Goal: Transaction & Acquisition: Purchase product/service

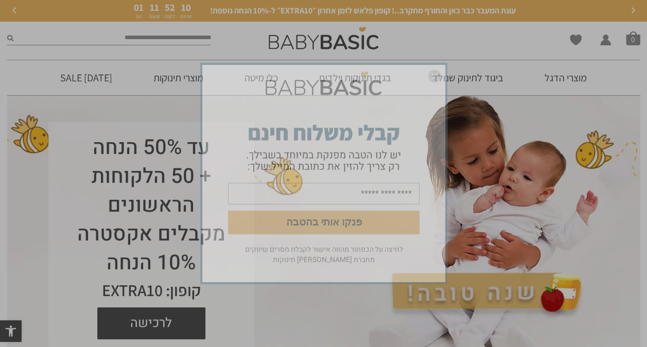
click at [433, 78] on img "סגור" at bounding box center [435, 76] width 12 height 12
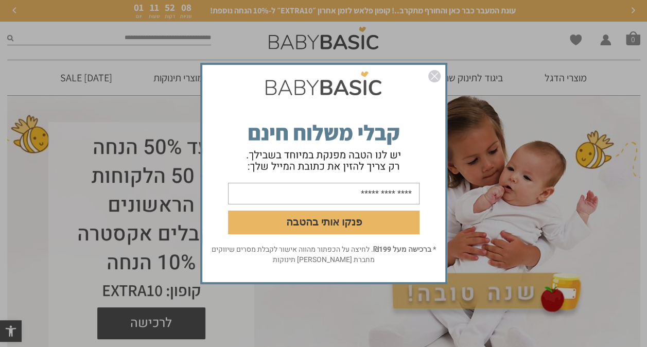
click at [431, 77] on img "סגור" at bounding box center [435, 76] width 12 height 12
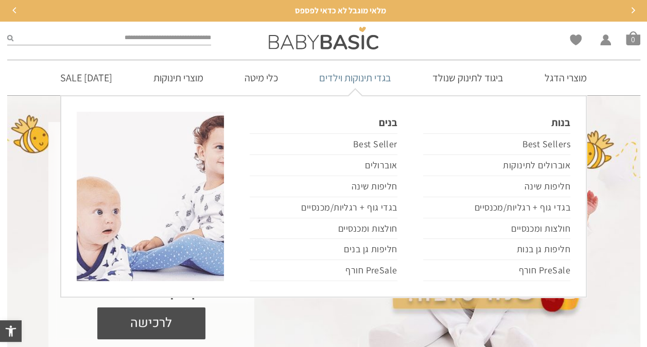
click at [375, 79] on link "בגדי תינוקות וילדים" at bounding box center [355, 77] width 103 height 35
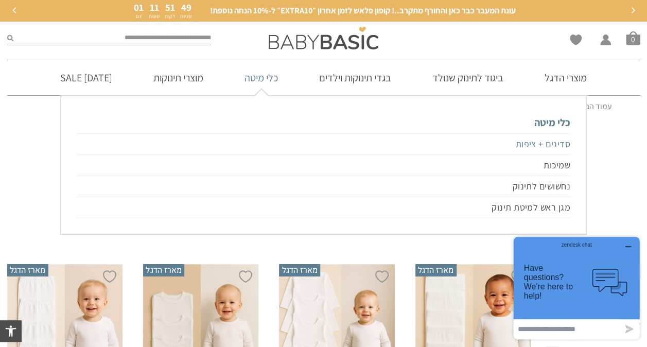
click at [282, 141] on link "סדינים + ציפות" at bounding box center [323, 144] width 493 height 22
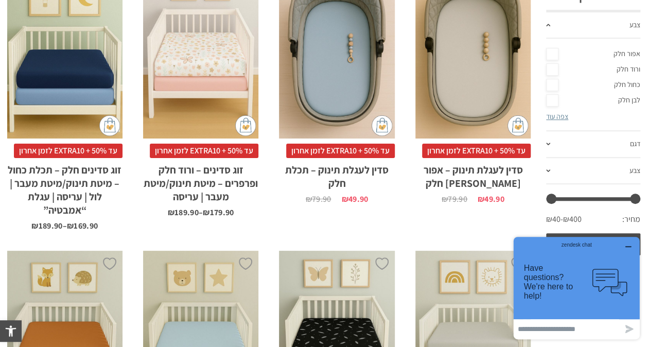
click at [471, 279] on div "x בחירת סוג סדין לול 88X95 מיטת תינוק/מעבר 66X128 עגלת "אמבטיה" 75X33 עריסה 90X…" at bounding box center [473, 338] width 115 height 174
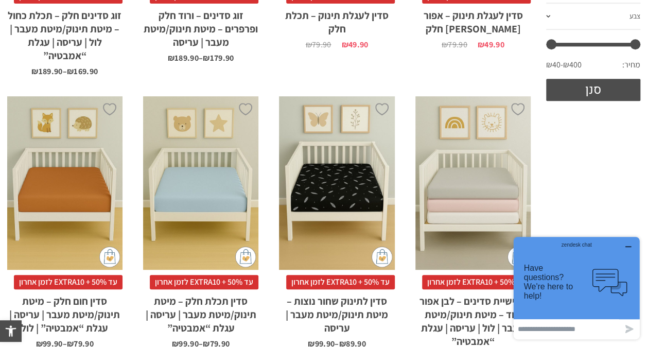
scroll to position [522, 0]
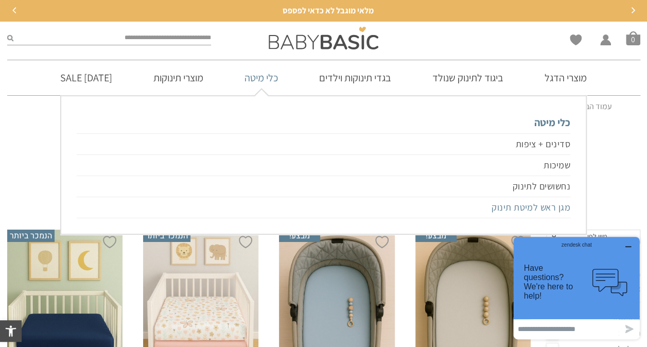
click at [535, 207] on link "מגן ראש למיטת תינוק" at bounding box center [323, 207] width 493 height 21
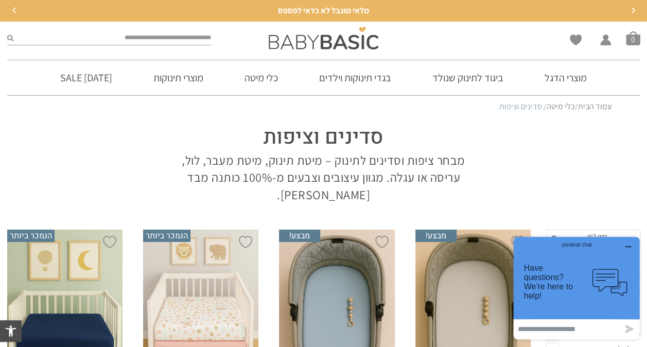
click at [632, 247] on icon "button" at bounding box center [629, 247] width 8 height 8
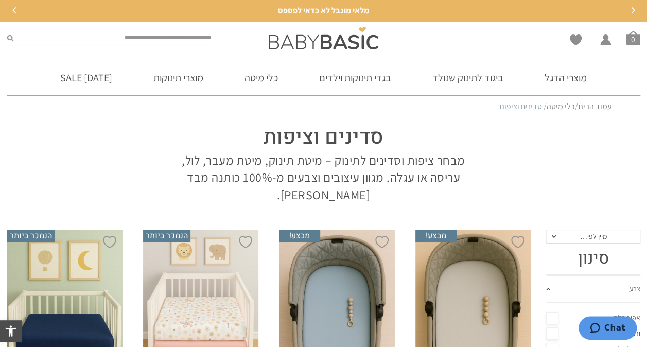
scroll to position [52, 0]
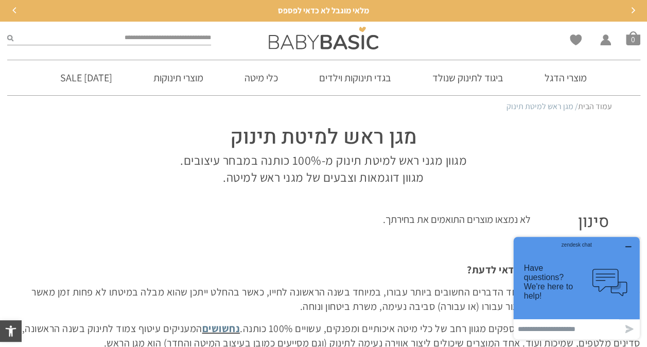
click at [626, 247] on div "zendesk chat" at bounding box center [576, 243] width 101 height 10
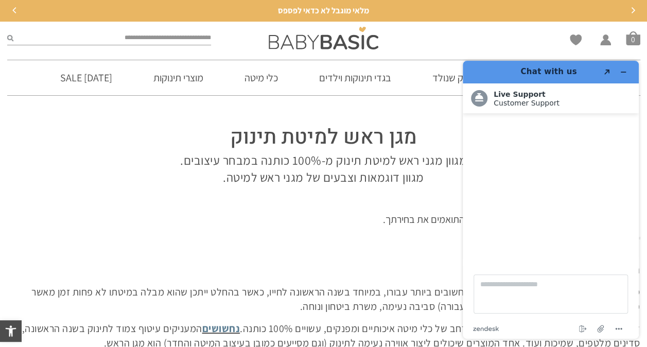
click at [547, 72] on h1 "Chat with us" at bounding box center [549, 72] width 100 height 12
click at [631, 67] on button "Minimize widget" at bounding box center [623, 72] width 16 height 14
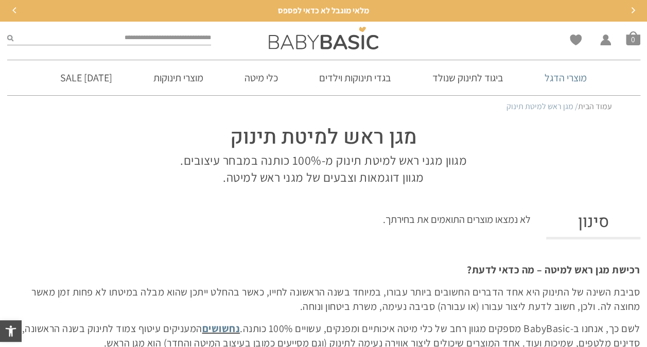
click at [586, 83] on link "מוצרי הדגל" at bounding box center [565, 77] width 73 height 35
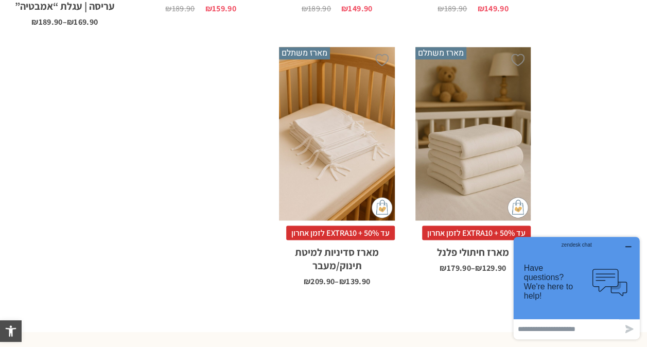
click at [630, 247] on icon "button" at bounding box center [628, 247] width 5 height 0
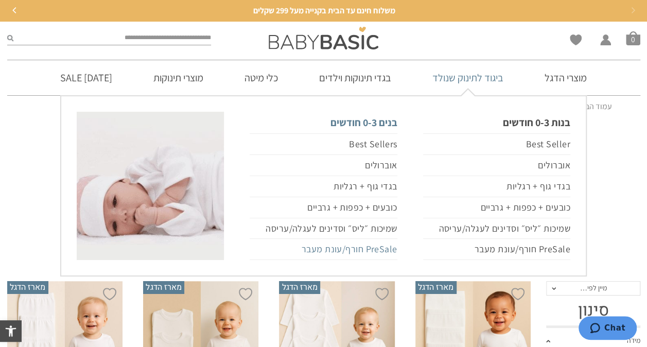
click at [370, 249] on link "PreSale חורף/עונת מעבר" at bounding box center [323, 249] width 147 height 21
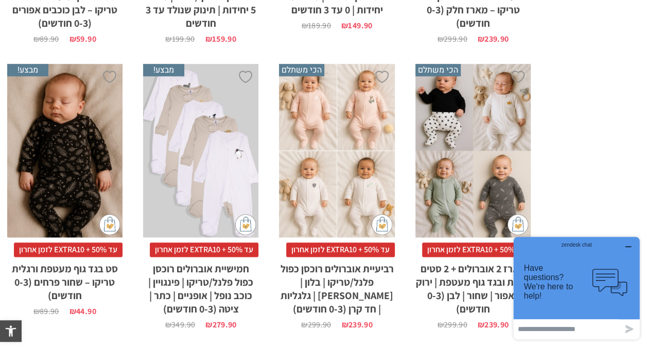
scroll to position [882, 0]
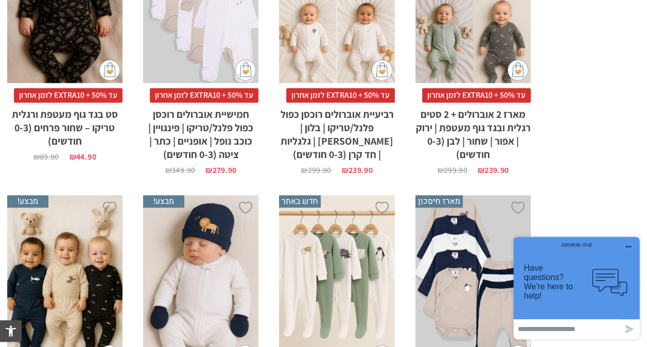
click at [632, 247] on icon "button" at bounding box center [629, 247] width 8 height 8
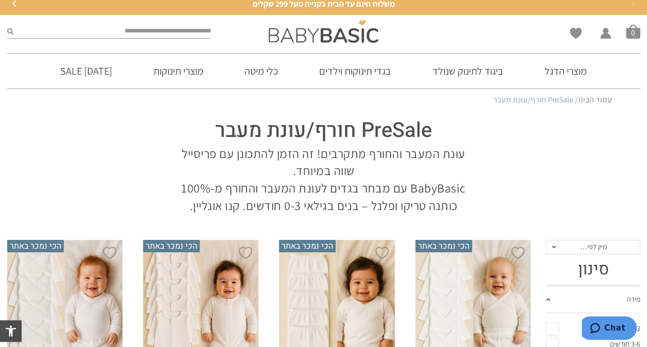
scroll to position [0, 0]
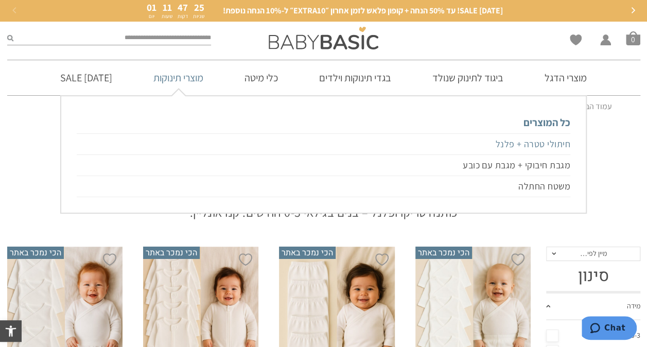
click at [521, 144] on link "חיתולי טטרה + פלנל" at bounding box center [323, 144] width 493 height 22
